Goal: Transaction & Acquisition: Book appointment/travel/reservation

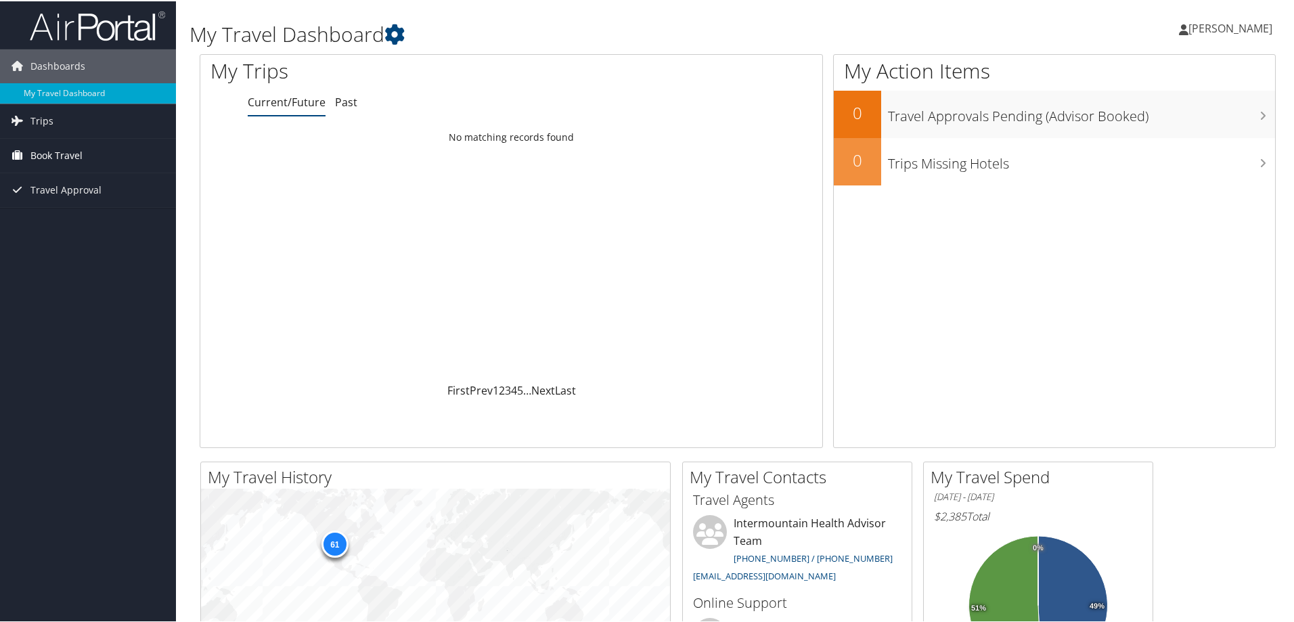
click at [73, 156] on span "Book Travel" at bounding box center [56, 154] width 52 height 34
click at [118, 219] on link "Book/Manage Online Trips" at bounding box center [88, 222] width 176 height 20
click at [112, 160] on link "Book Travel" at bounding box center [88, 154] width 176 height 34
click at [120, 219] on link "Book/Manage Online Trips" at bounding box center [88, 222] width 176 height 20
